Goal: Navigation & Orientation: Find specific page/section

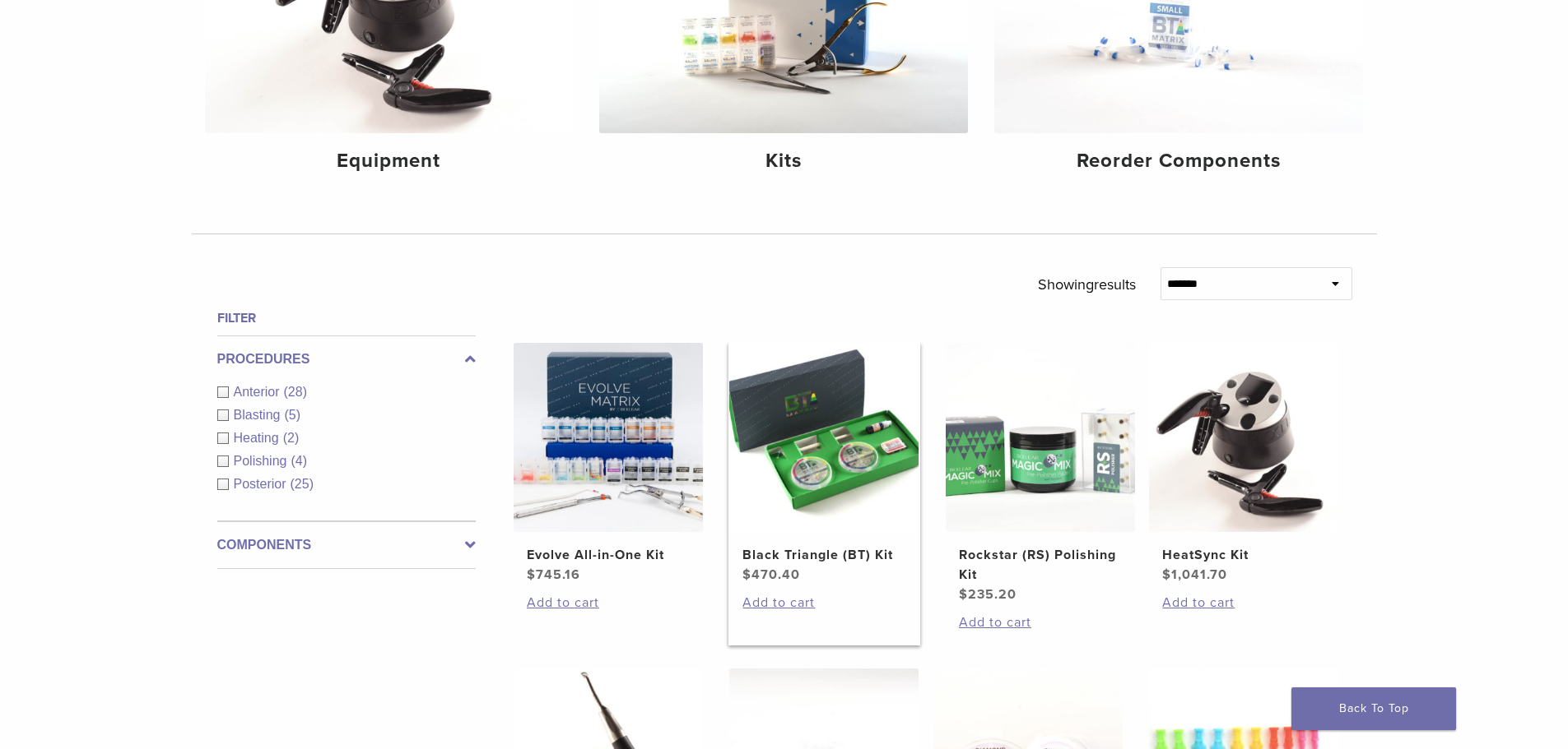
scroll to position [247, 0]
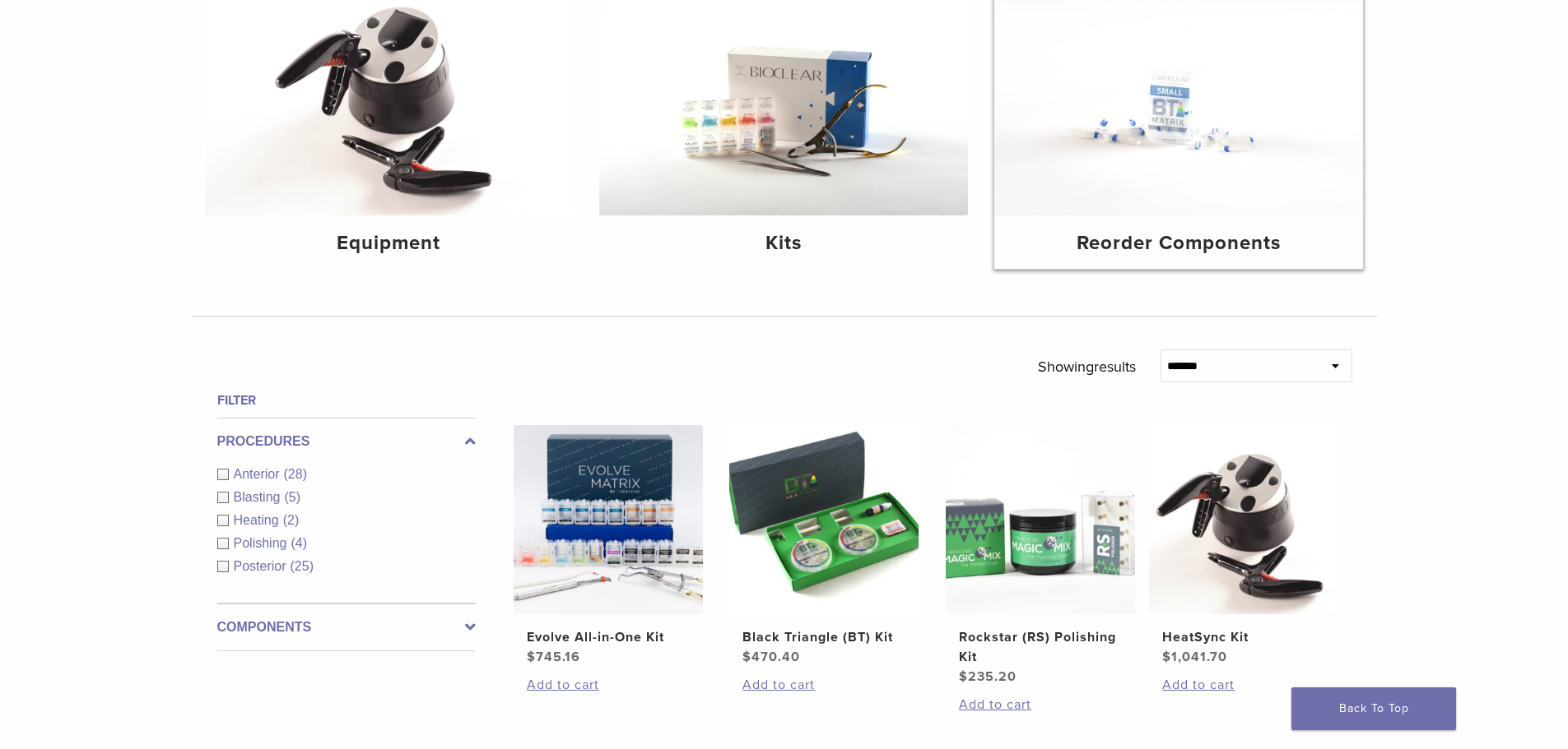
click at [1207, 156] on img at bounding box center [1179, 92] width 369 height 246
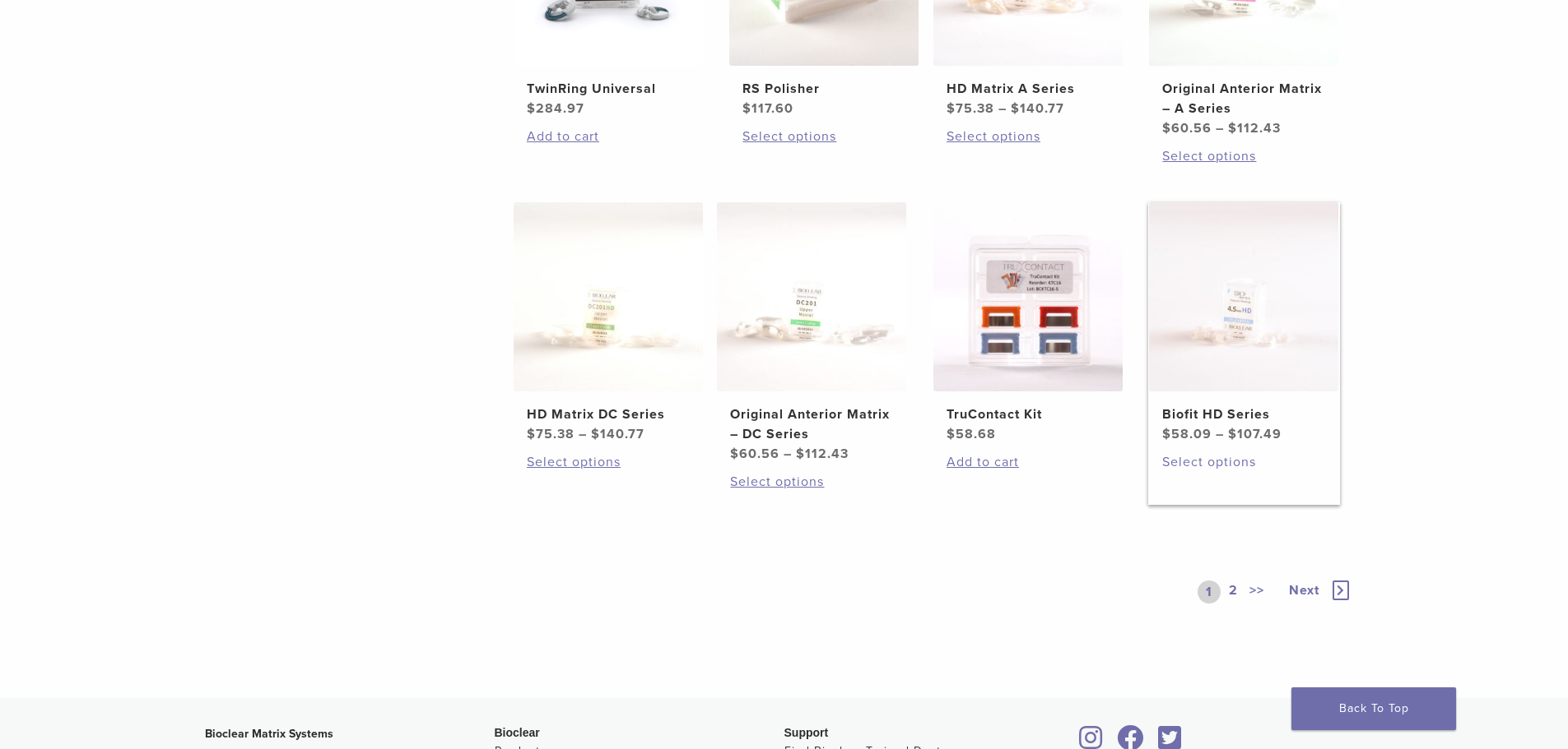
scroll to position [823, 0]
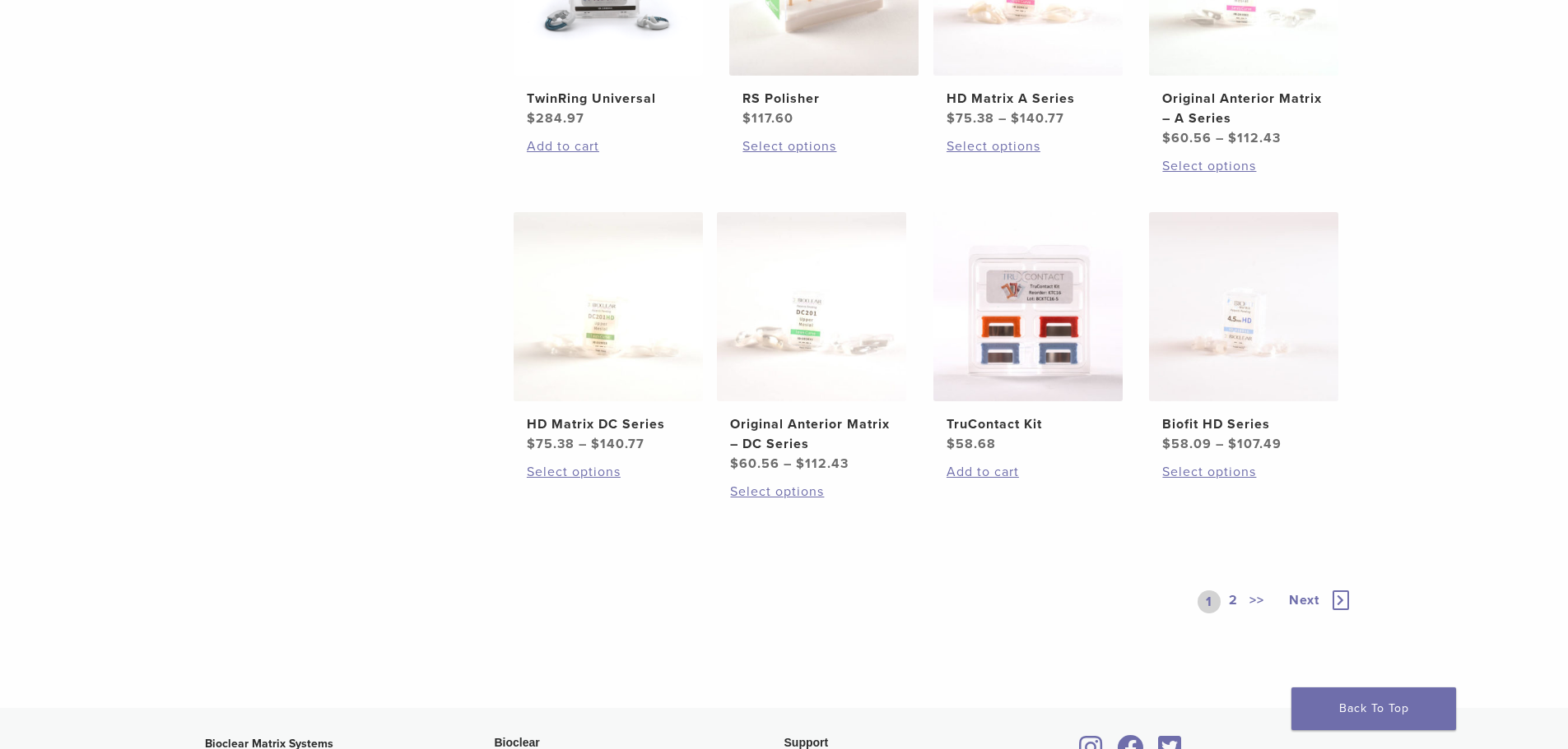
click at [1254, 601] on link ">>" at bounding box center [1256, 601] width 21 height 23
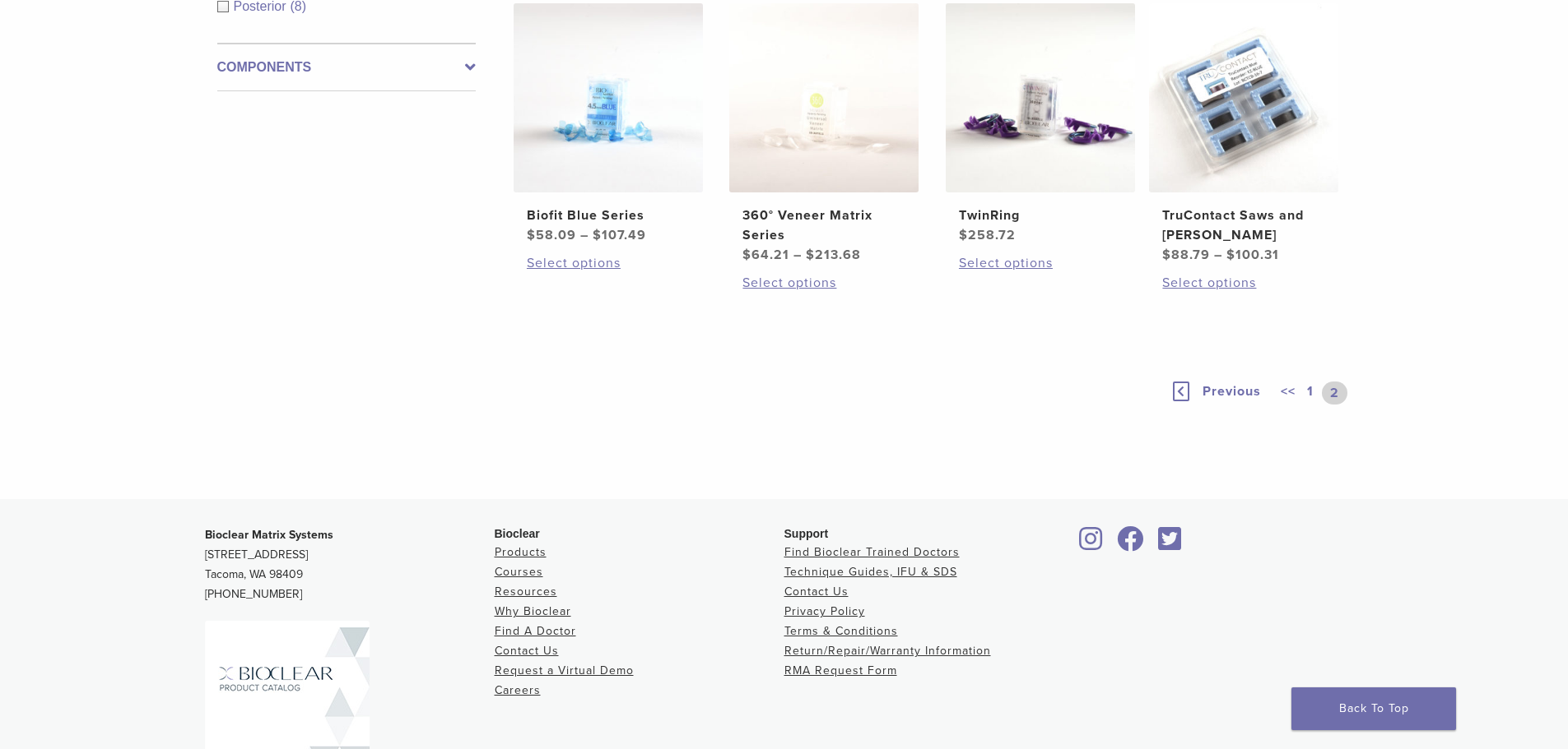
scroll to position [112, 0]
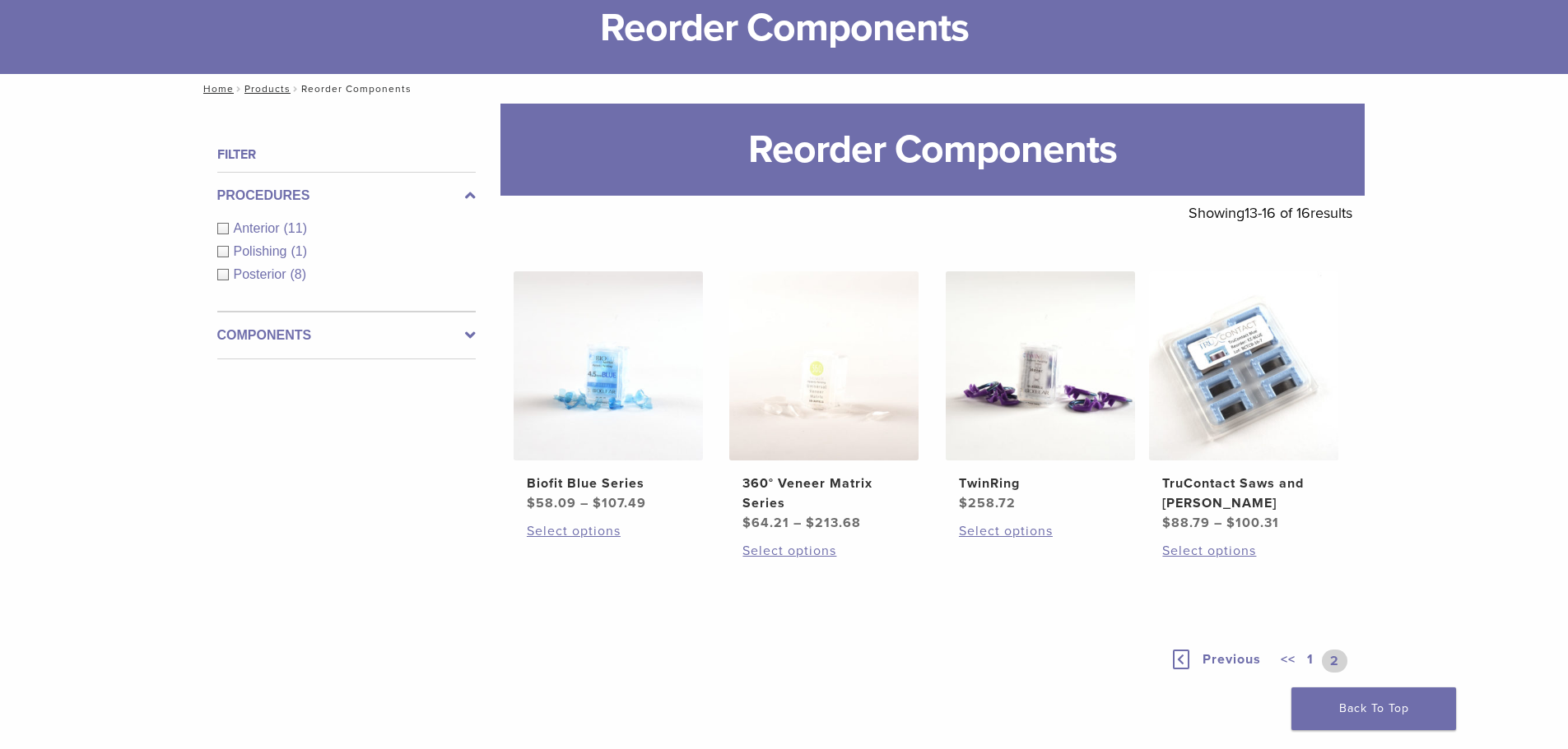
click at [1251, 655] on span "Previous" at bounding box center [1231, 660] width 58 height 17
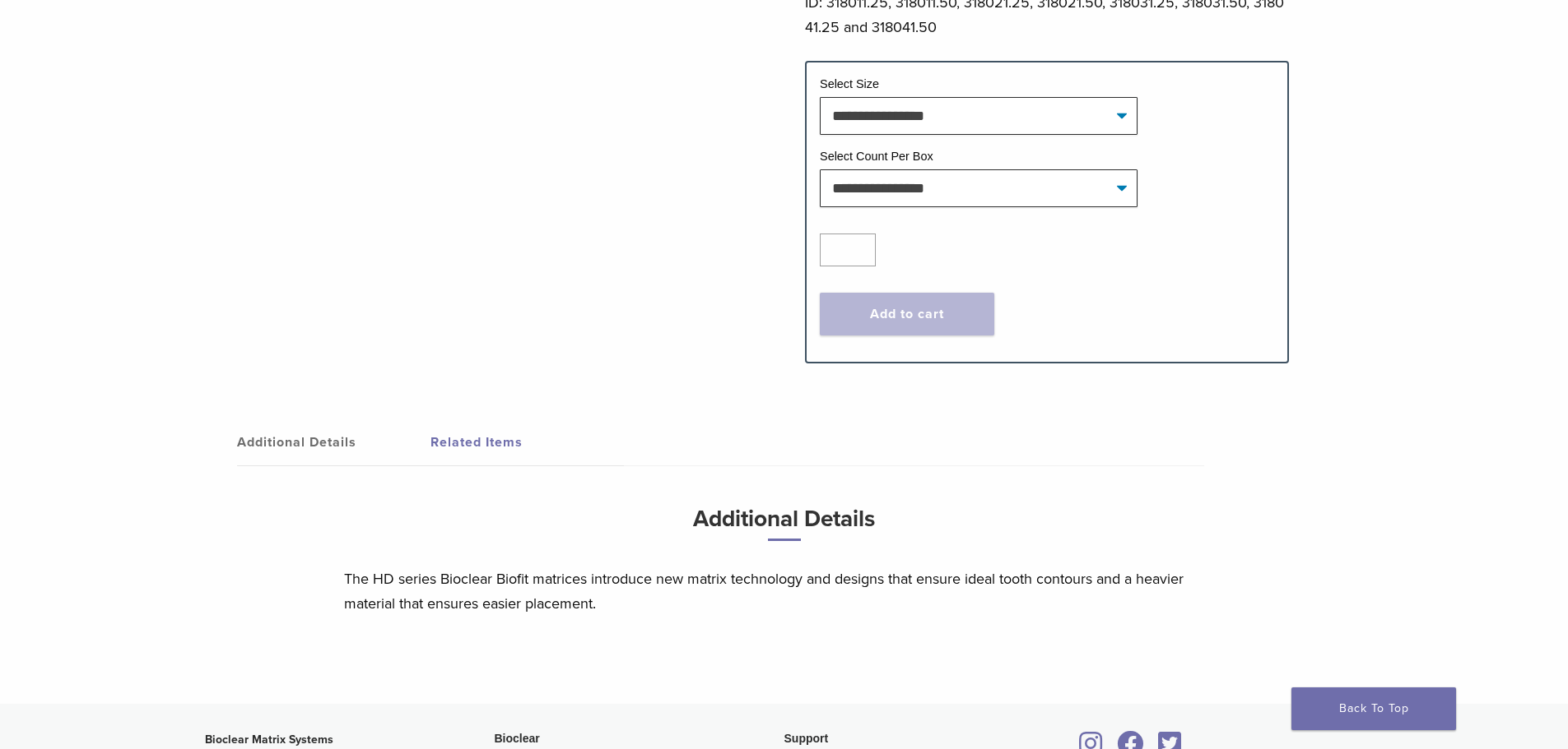
scroll to position [905, 0]
